Goal: Task Accomplishment & Management: Manage account settings

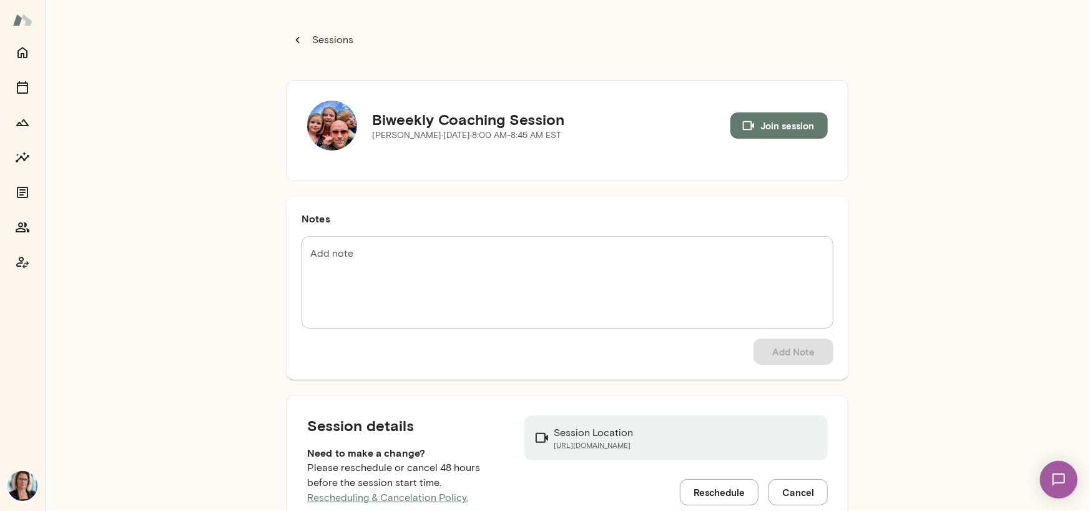
click at [336, 122] on img at bounding box center [332, 125] width 50 height 50
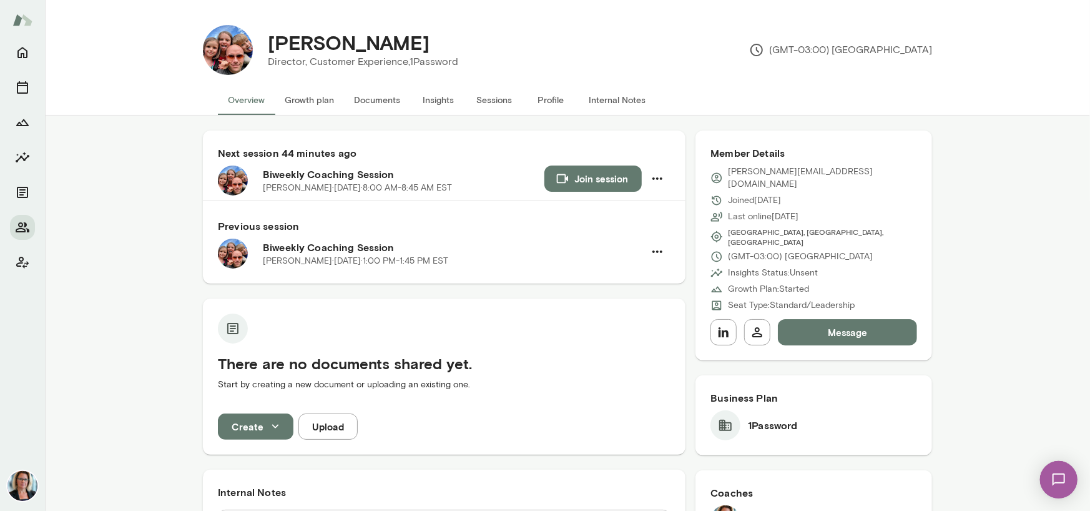
click at [493, 98] on button "Sessions" at bounding box center [494, 100] width 56 height 30
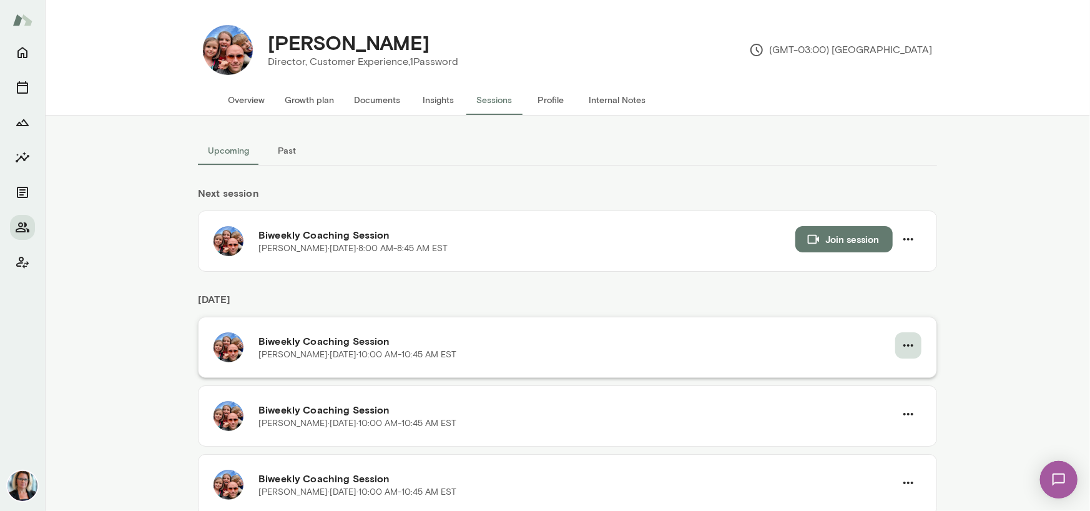
click at [906, 352] on icon "button" at bounding box center [908, 345] width 15 height 15
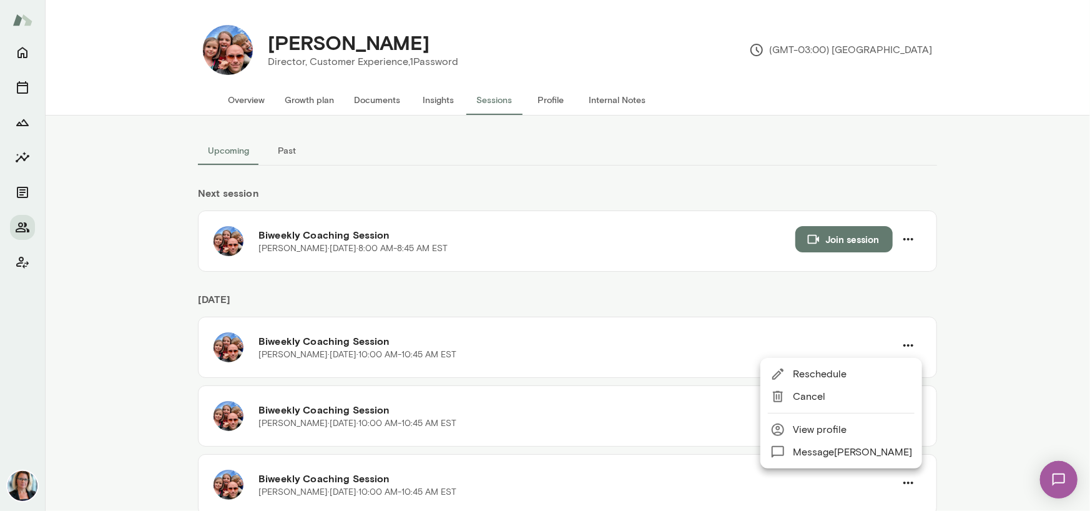
click at [816, 399] on span "Cancel" at bounding box center [852, 396] width 119 height 15
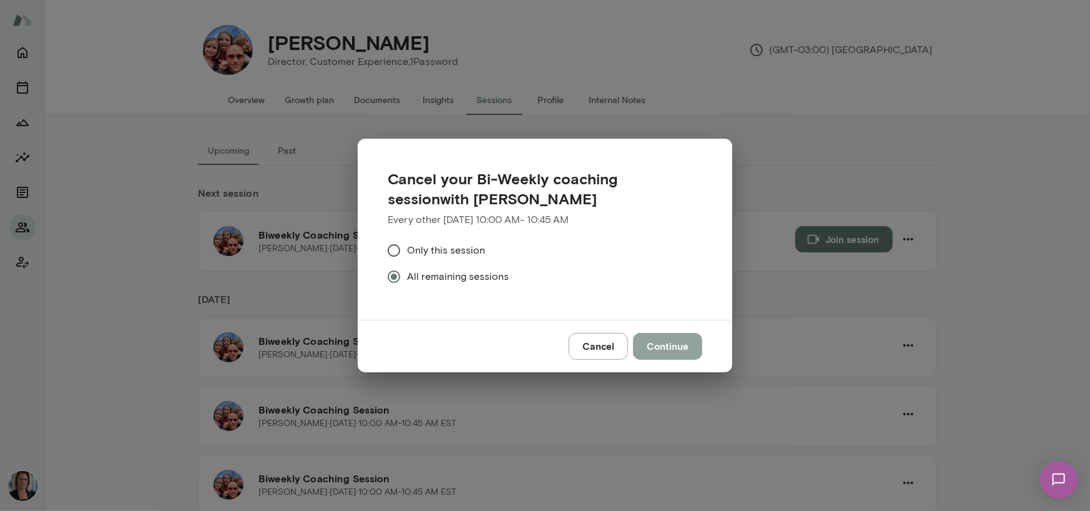
click at [663, 349] on button "Continue" at bounding box center [667, 346] width 69 height 26
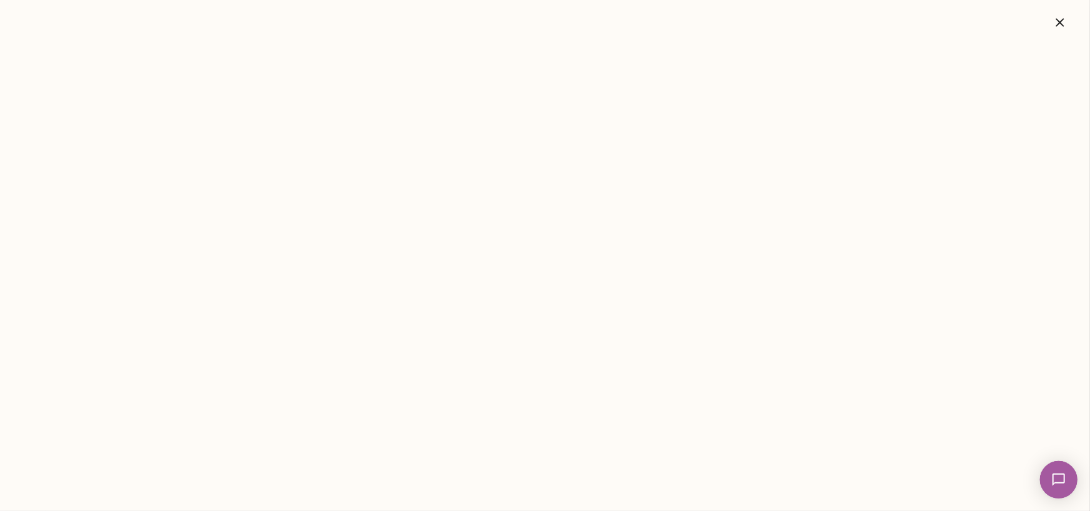
click at [1055, 19] on icon "button" at bounding box center [1059, 22] width 15 height 15
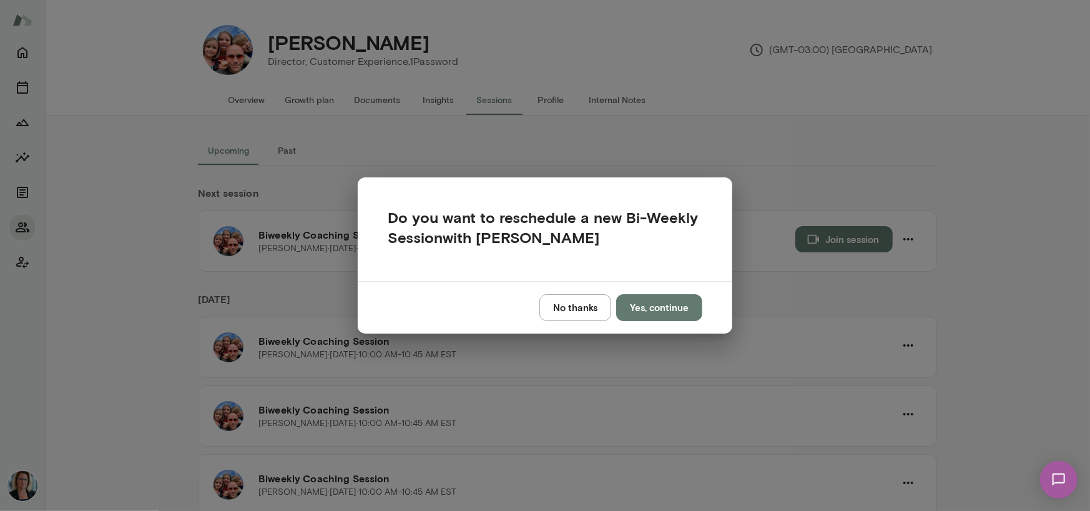
click at [587, 310] on button "No thanks" at bounding box center [575, 307] width 72 height 26
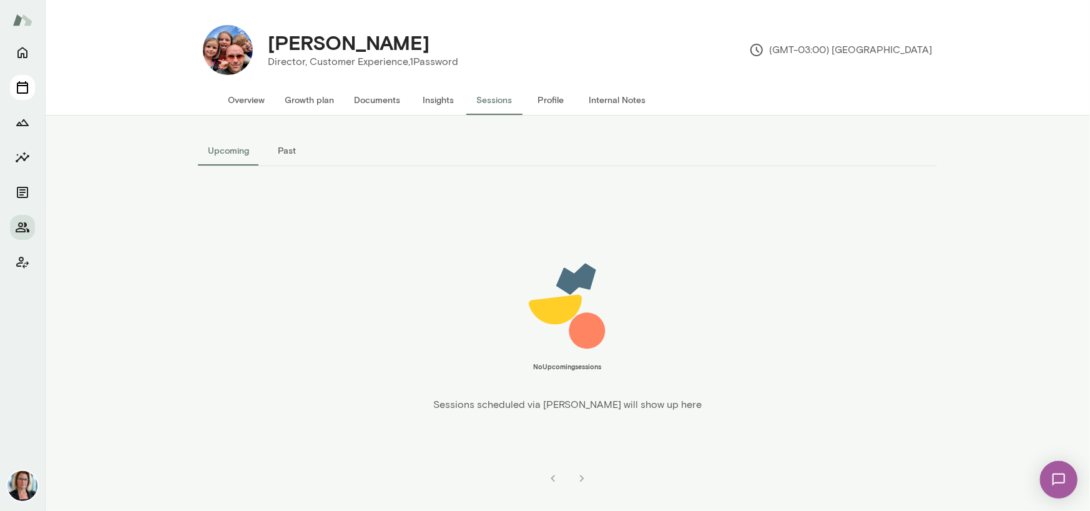
click at [17, 84] on icon "Sessions" at bounding box center [22, 87] width 11 height 12
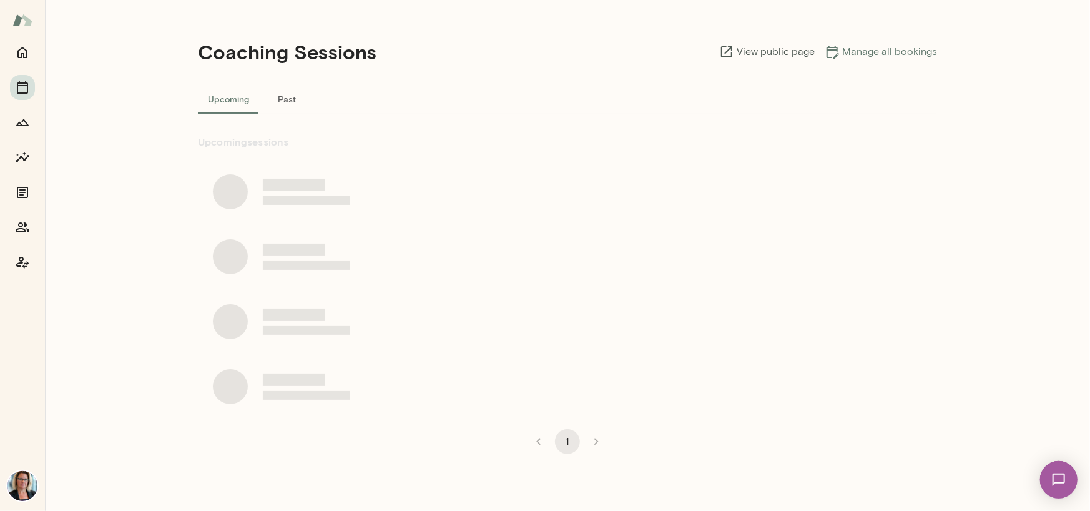
click at [886, 50] on link "Manage all bookings" at bounding box center [880, 51] width 112 height 15
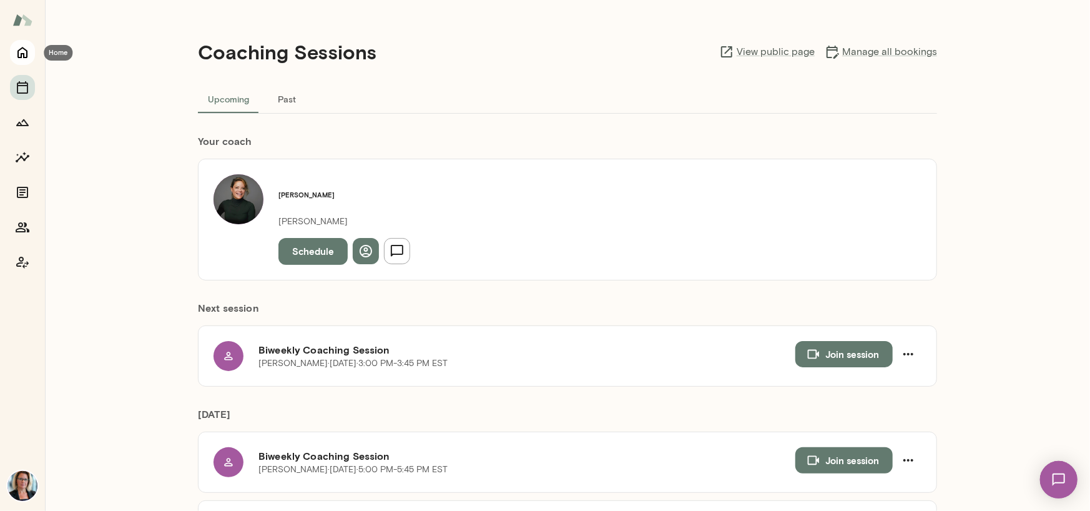
click at [24, 54] on icon "Home" at bounding box center [22, 52] width 15 height 15
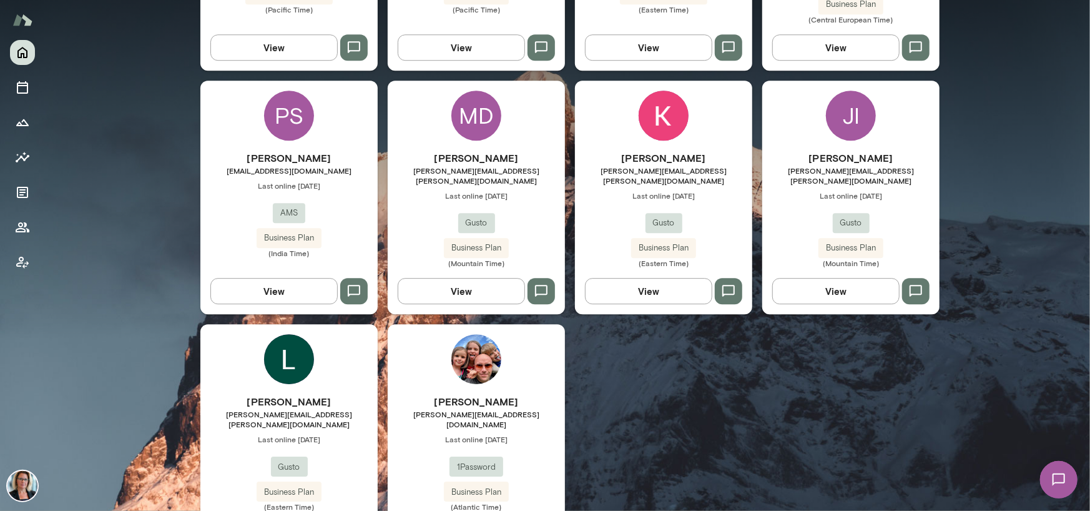
scroll to position [2253, 0]
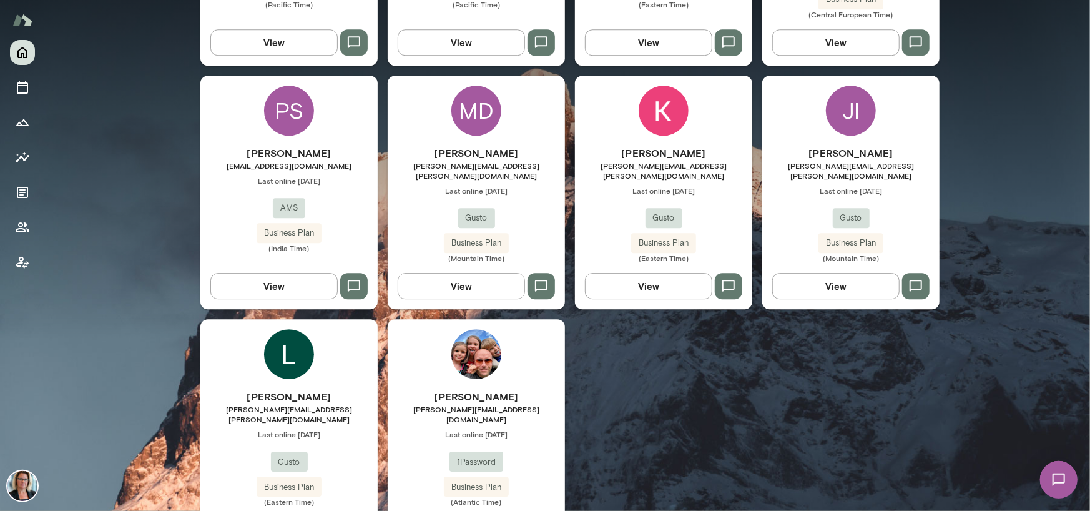
click at [464, 329] on img at bounding box center [476, 354] width 50 height 50
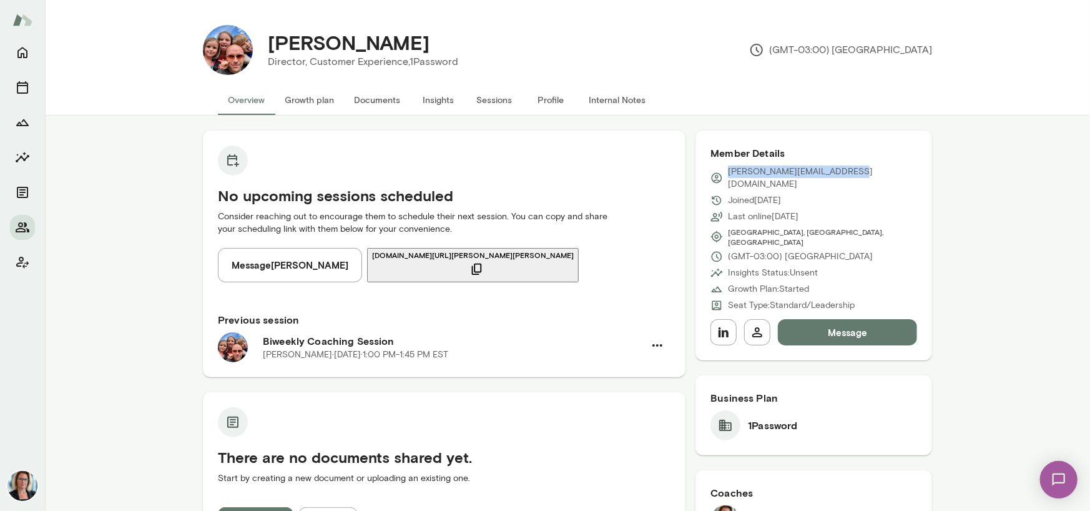
drag, startPoint x: 853, startPoint y: 172, endPoint x: 724, endPoint y: 175, distance: 129.2
click at [724, 175] on div "[PERSON_NAME][EMAIL_ADDRESS][DOMAIN_NAME]" at bounding box center [813, 177] width 207 height 25
copy p "[PERSON_NAME][EMAIL_ADDRESS][DOMAIN_NAME]"
